Goal: Task Accomplishment & Management: Complete application form

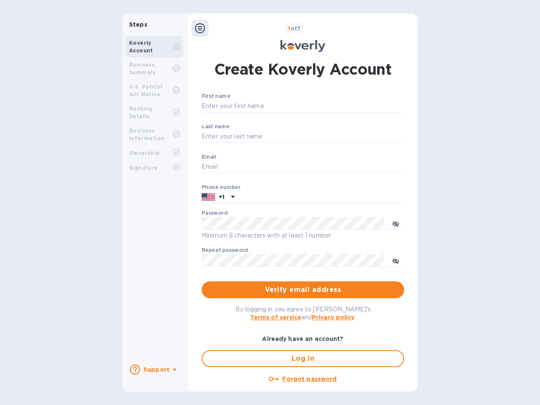
click at [154, 370] on b "Support" at bounding box center [157, 369] width 26 height 7
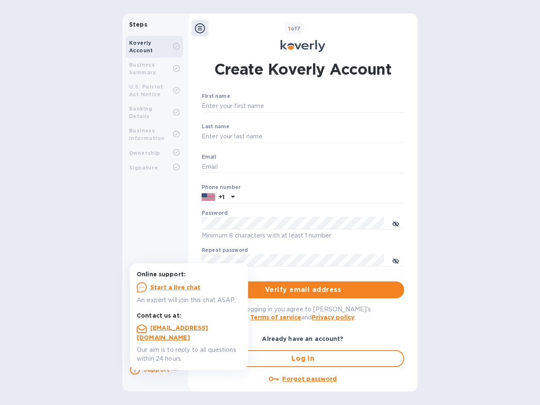
click at [135, 370] on icon at bounding box center [135, 370] width 10 height 10
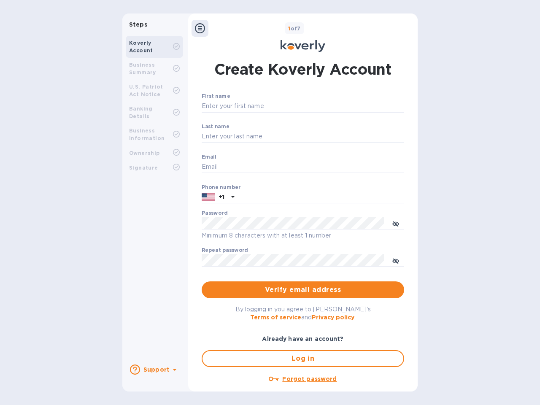
click at [173, 371] on icon at bounding box center [175, 370] width 4 height 2
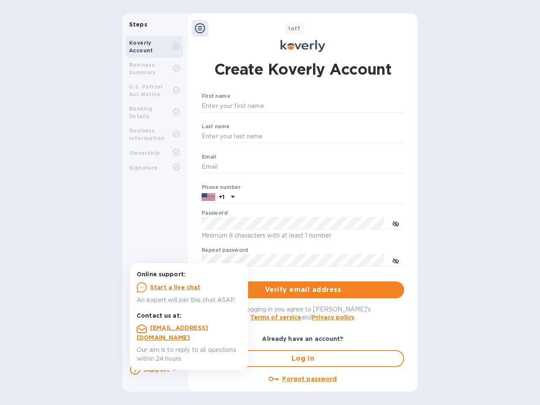
click at [200, 28] on icon at bounding box center [200, 28] width 10 height 10
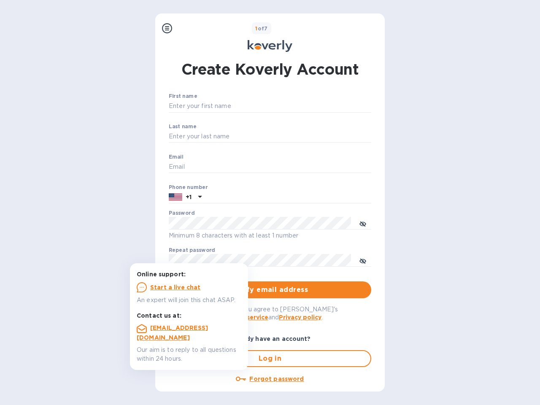
click at [301, 106] on input "First name" at bounding box center [270, 106] width 203 height 13
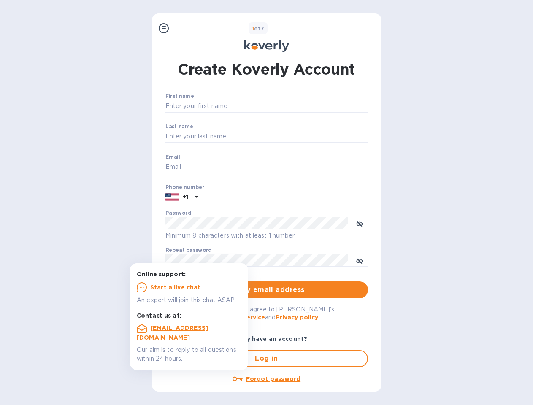
click at [301, 137] on input "Last name" at bounding box center [266, 136] width 203 height 13
click at [301, 167] on input "Email" at bounding box center [266, 167] width 203 height 13
click at [301, 198] on input "text" at bounding box center [285, 197] width 166 height 13
click at [218, 198] on input "text" at bounding box center [285, 197] width 166 height 13
click at [232, 198] on input "text" at bounding box center [285, 197] width 166 height 13
